Goal: Transaction & Acquisition: Subscribe to service/newsletter

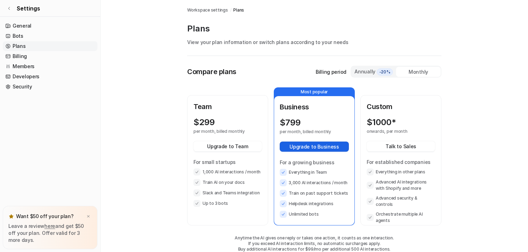
click at [313, 149] on button "Upgrade to Business" at bounding box center [314, 146] width 69 height 10
click at [235, 145] on button "Upgrade to Team" at bounding box center [227, 146] width 68 height 10
click at [25, 7] on span "Settings" at bounding box center [28, 8] width 23 height 8
